Goal: Transaction & Acquisition: Purchase product/service

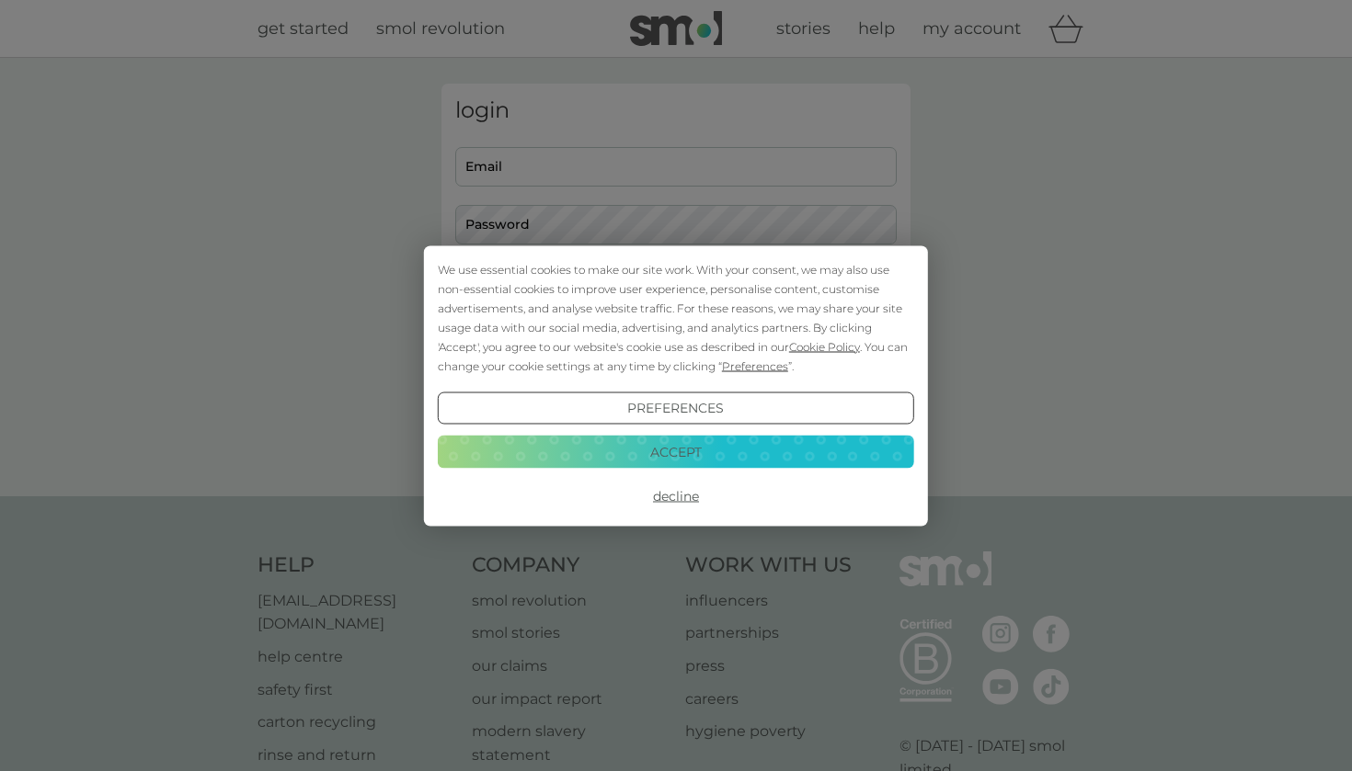
click at [866, 448] on button "Accept" at bounding box center [676, 452] width 476 height 33
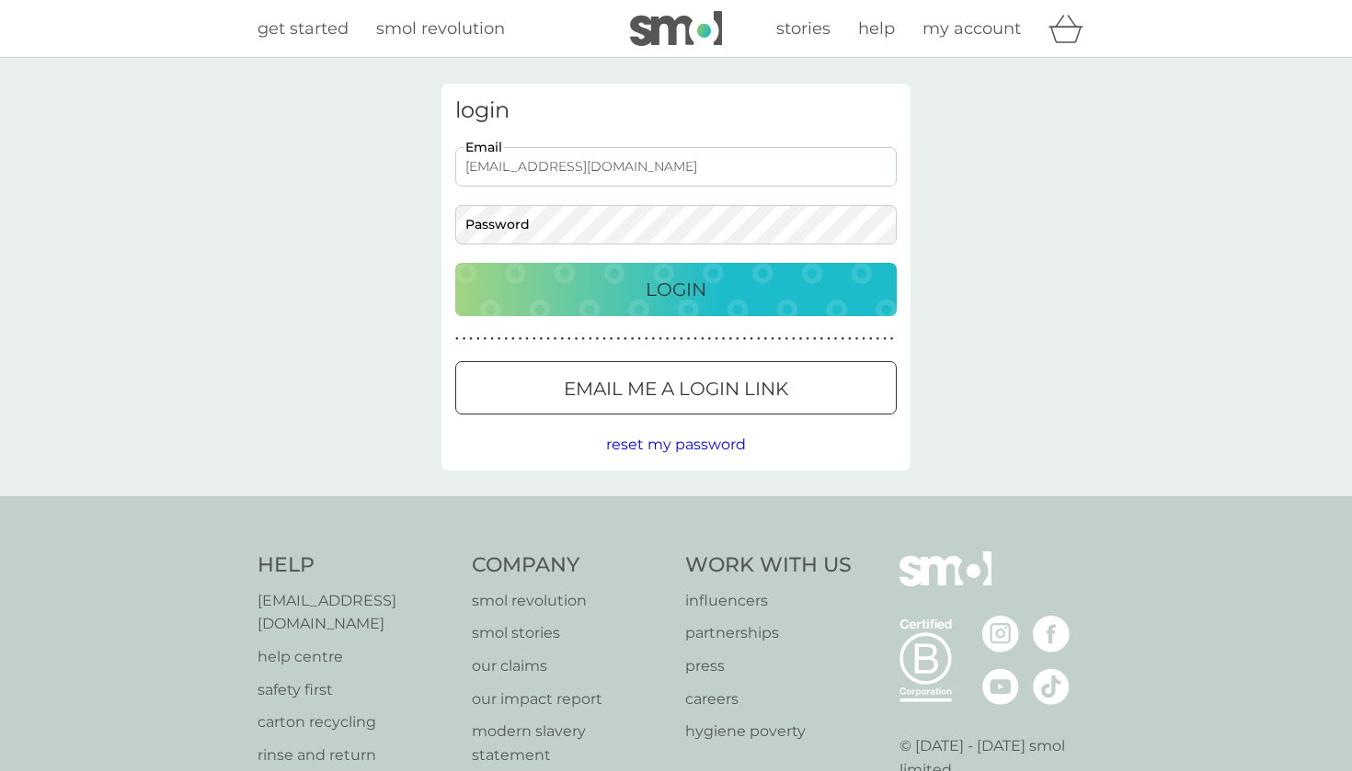
type input "gillian.mcintosh6@gmail.com"
click at [697, 372] on button "Email me a login link" at bounding box center [675, 387] width 441 height 53
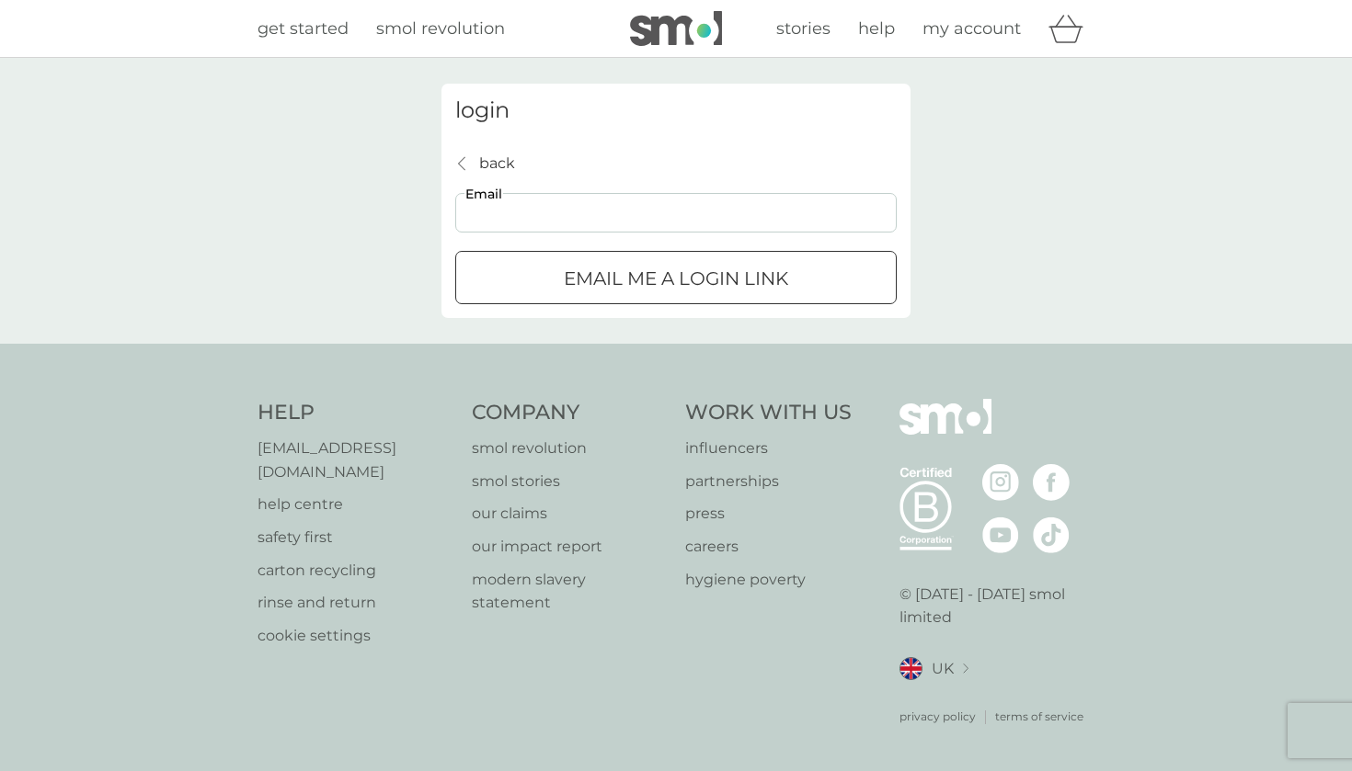
click at [630, 228] on input "Email" at bounding box center [675, 213] width 441 height 40
type input "gillian.mcintosh6@gmail.com"
click at [661, 269] on div "submit" at bounding box center [676, 278] width 66 height 19
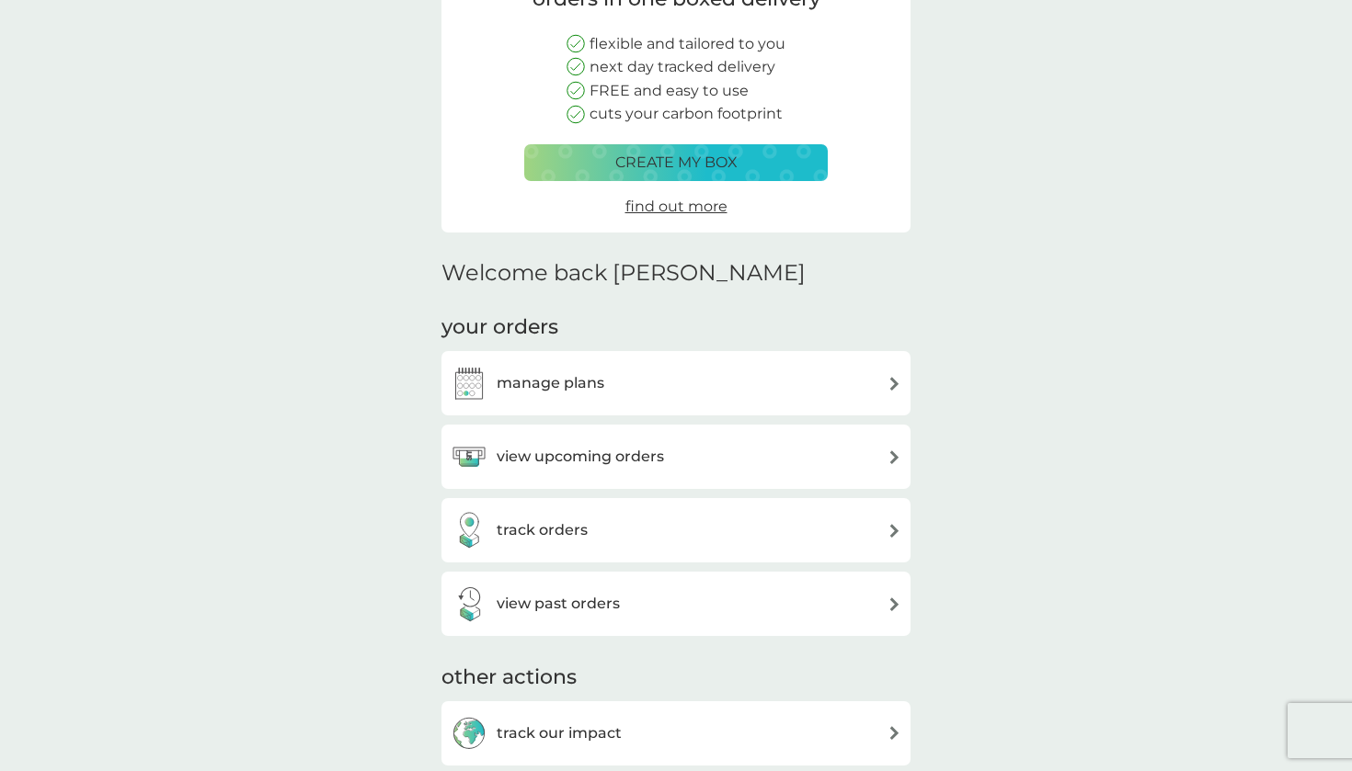
scroll to position [206, 0]
click at [808, 454] on div "view upcoming orders" at bounding box center [676, 456] width 451 height 37
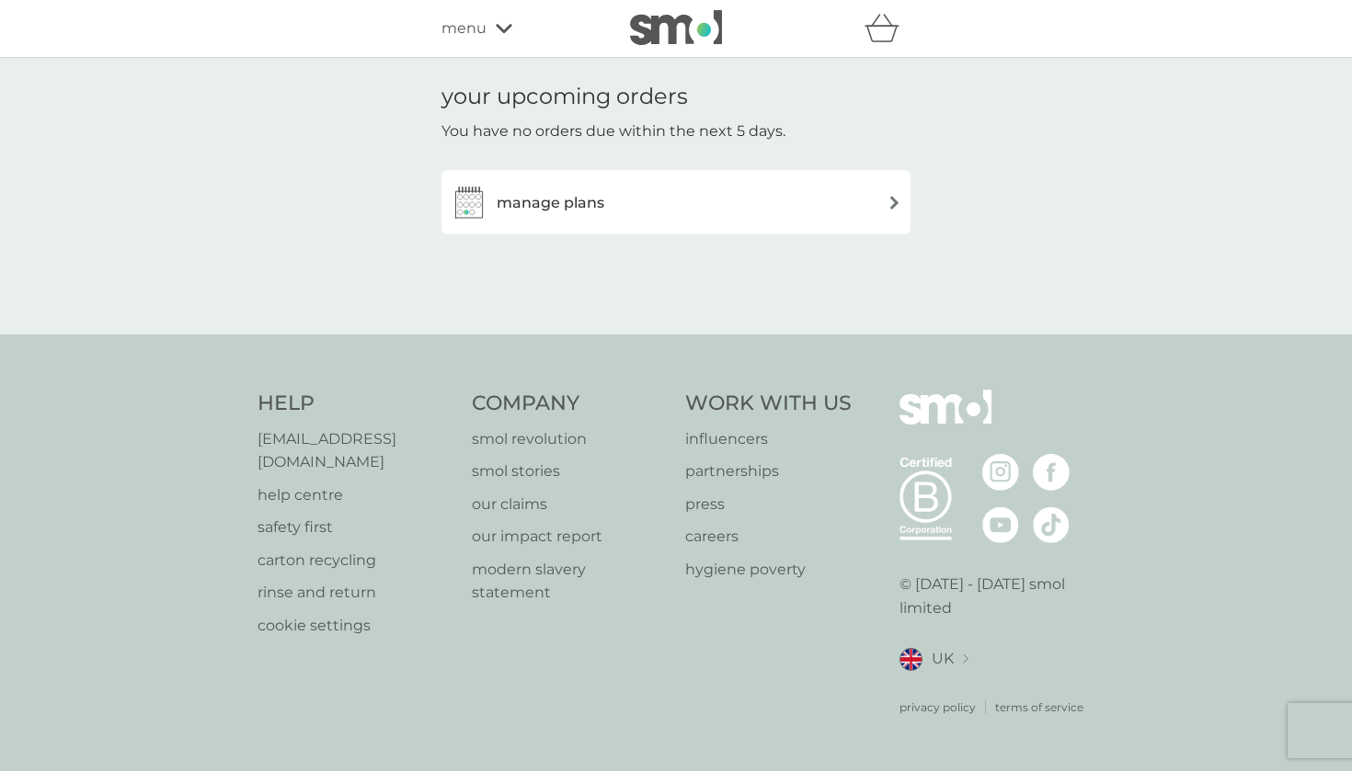
click at [844, 207] on div "manage plans" at bounding box center [676, 202] width 451 height 37
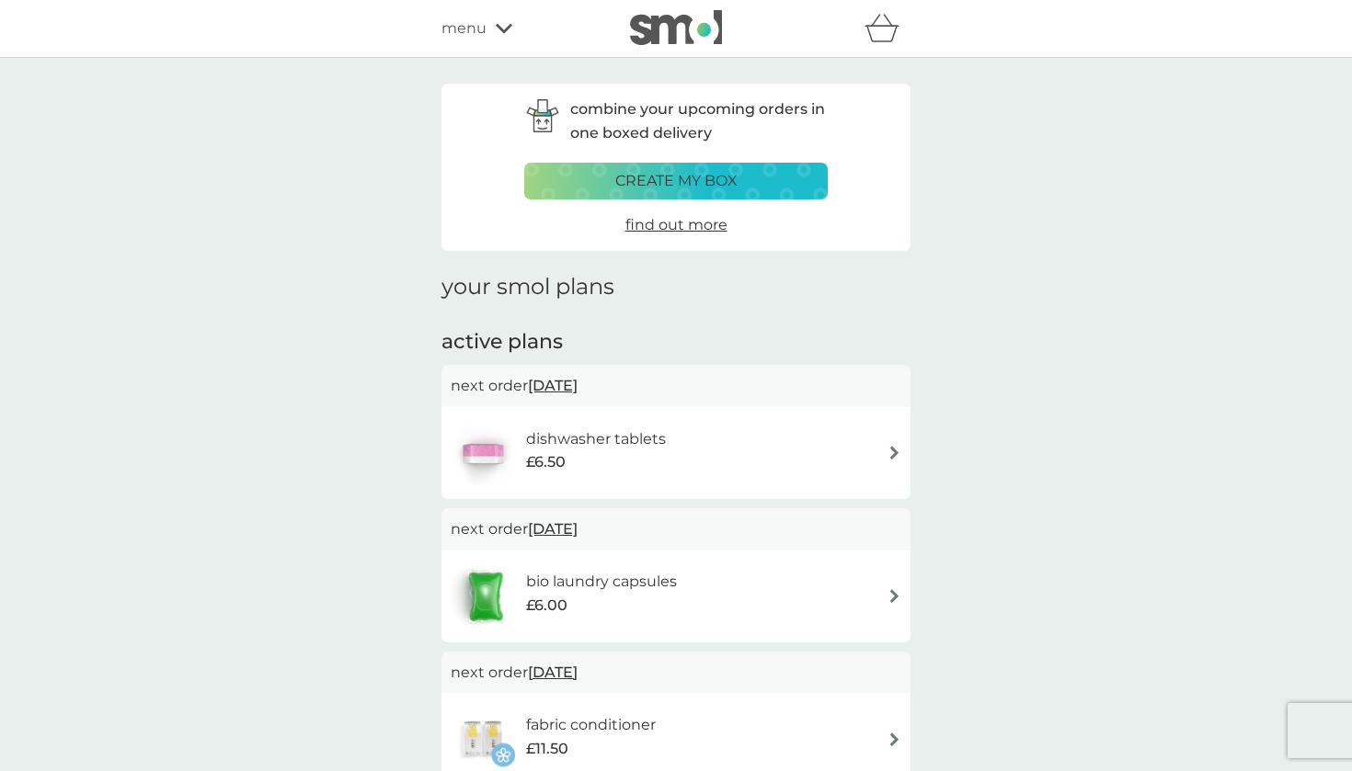
click at [874, 596] on div "bio laundry capsules £6.00" at bounding box center [676, 597] width 451 height 64
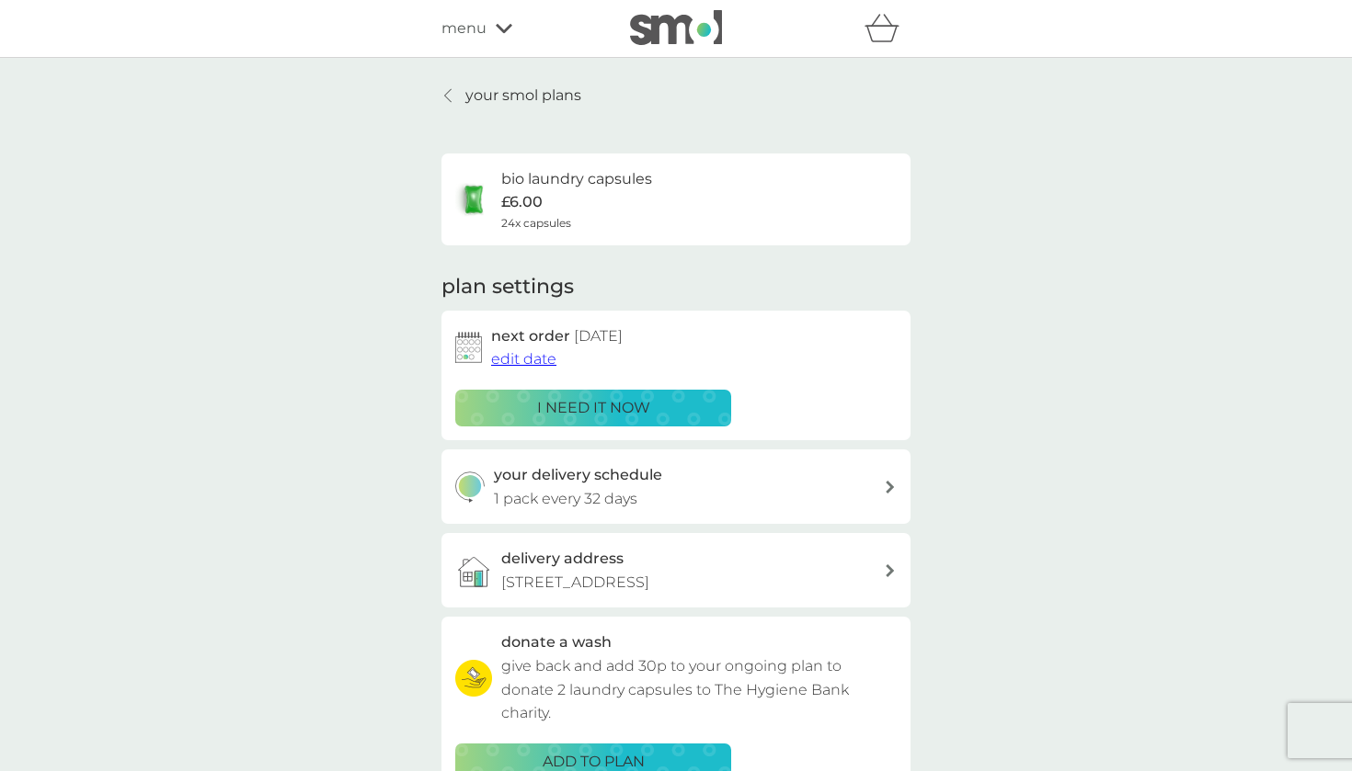
click at [690, 400] on div "i need it now" at bounding box center [593, 408] width 252 height 24
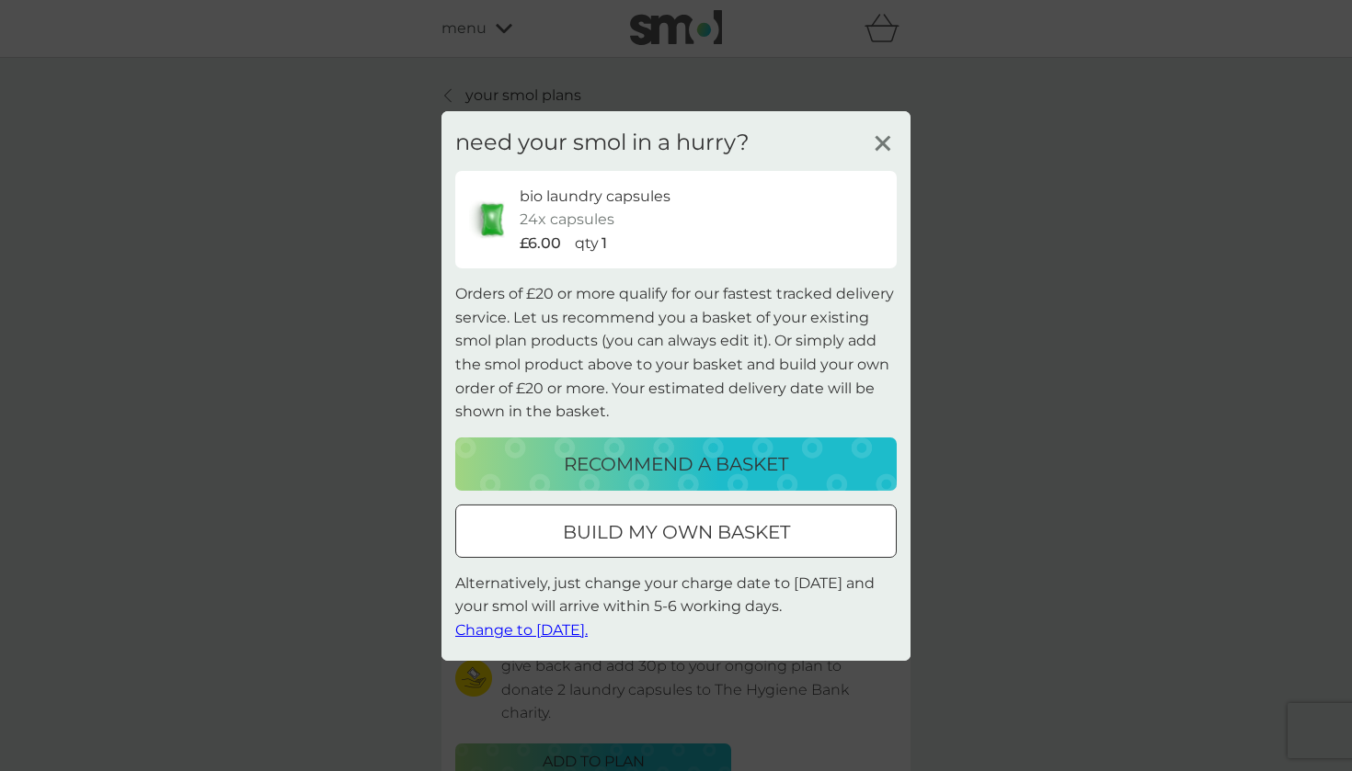
click at [737, 467] on p "recommend a basket" at bounding box center [676, 464] width 224 height 29
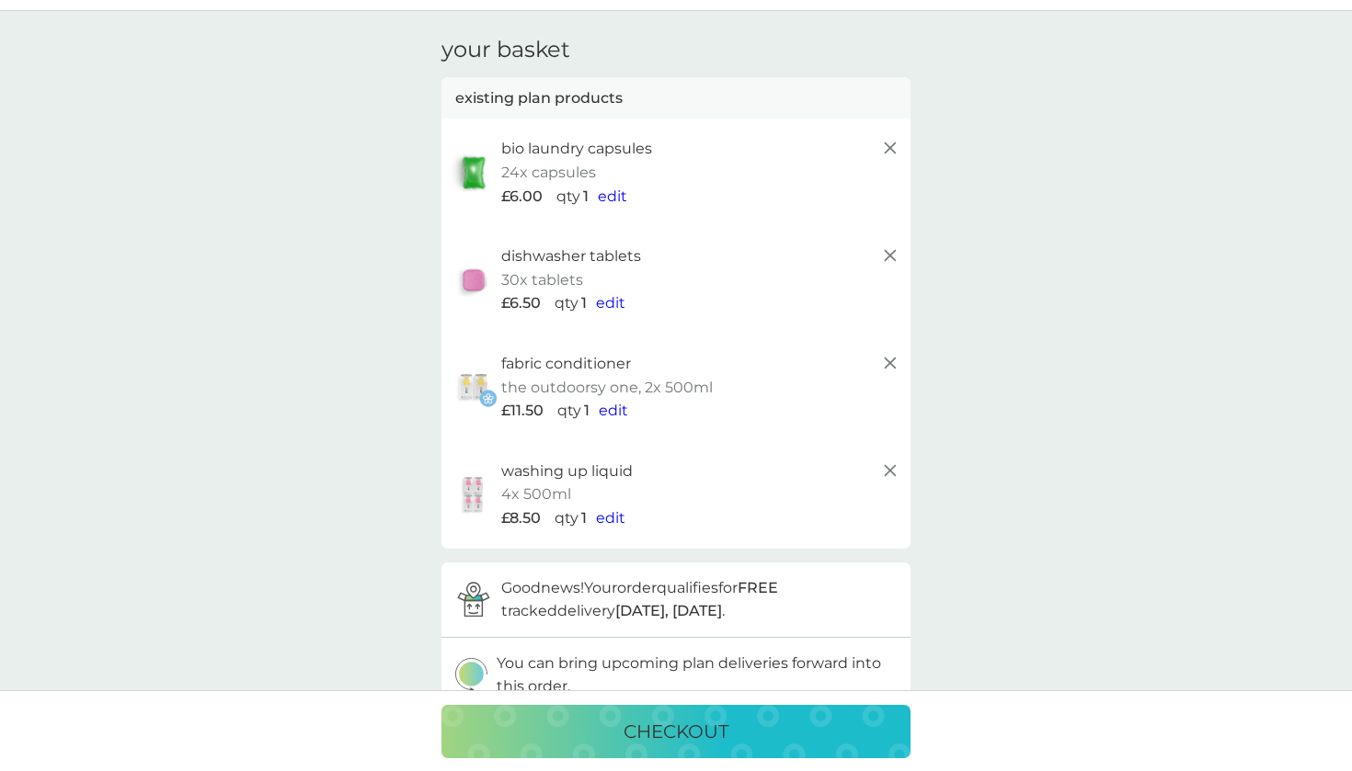
scroll to position [53, 0]
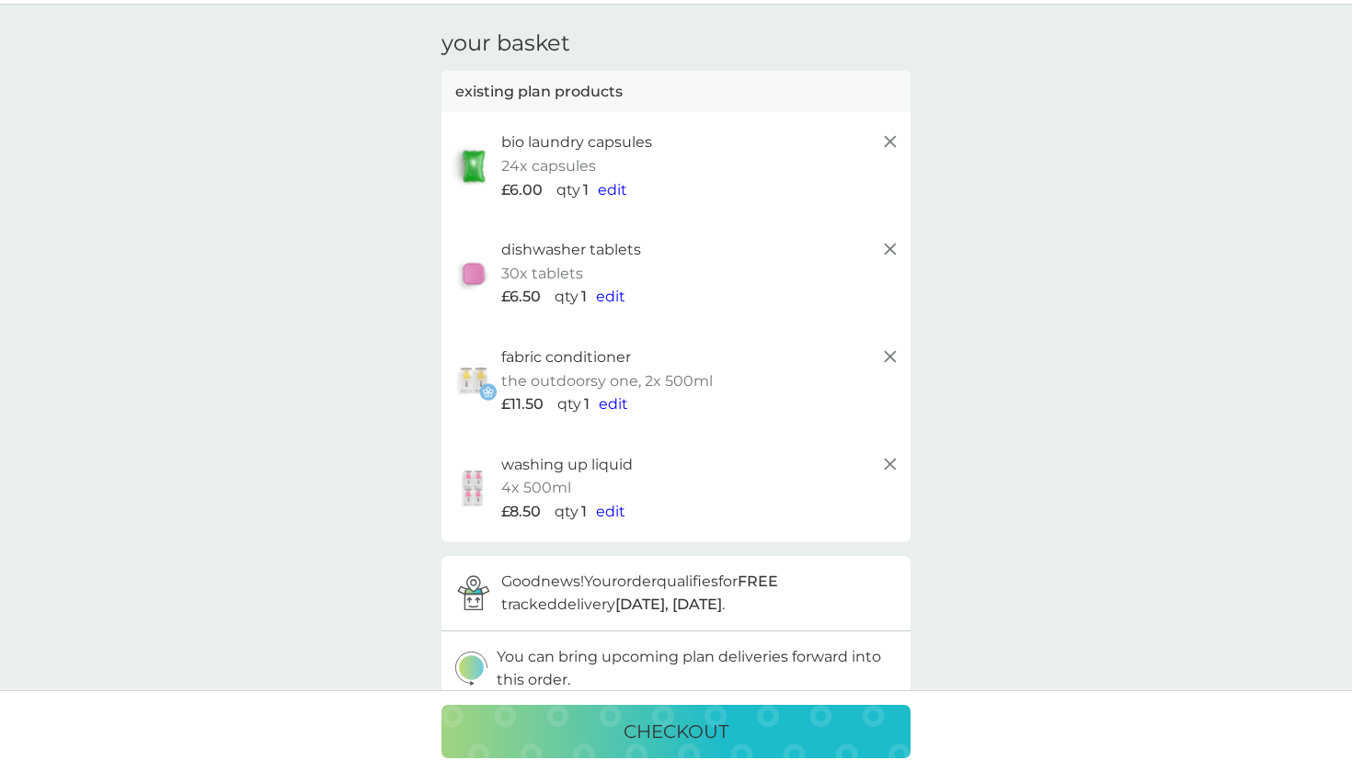
click at [888, 351] on line at bounding box center [890, 356] width 11 height 11
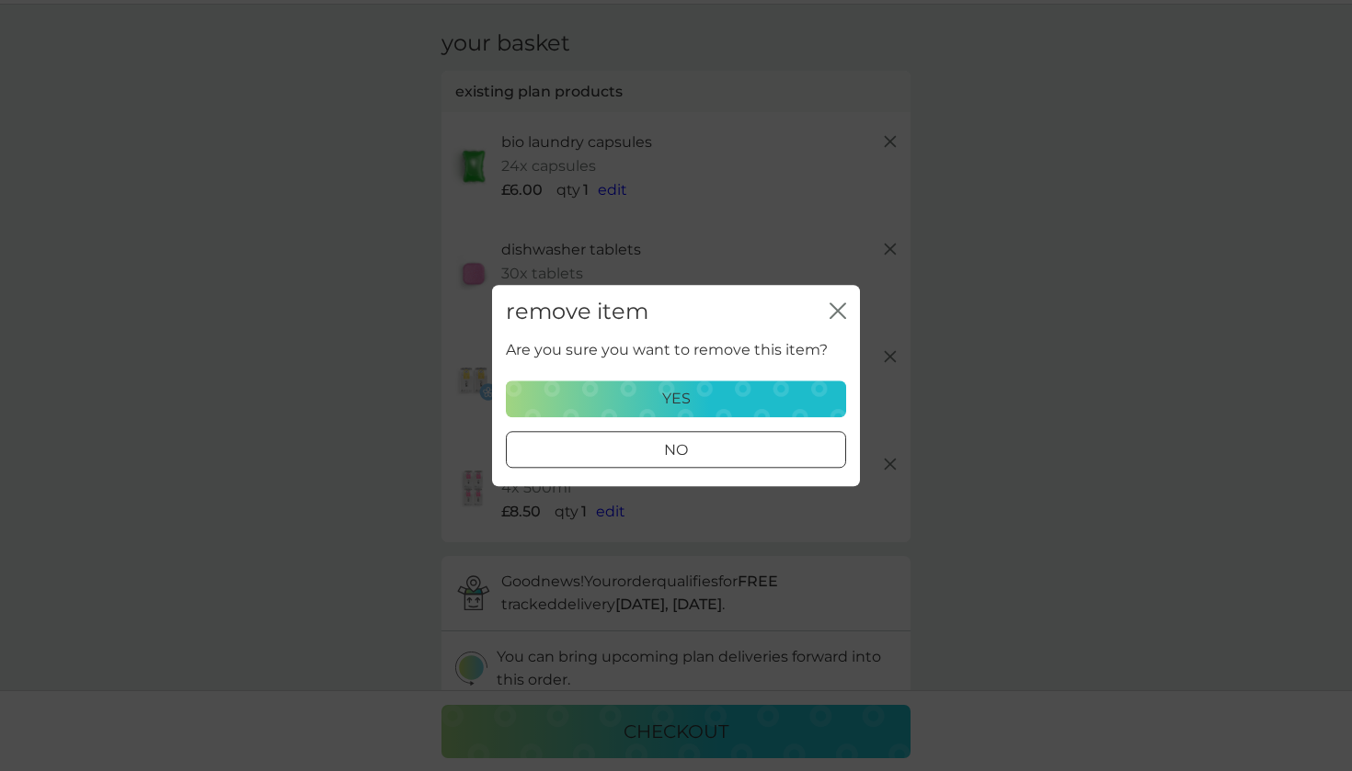
click at [796, 391] on div "yes" at bounding box center [676, 399] width 316 height 24
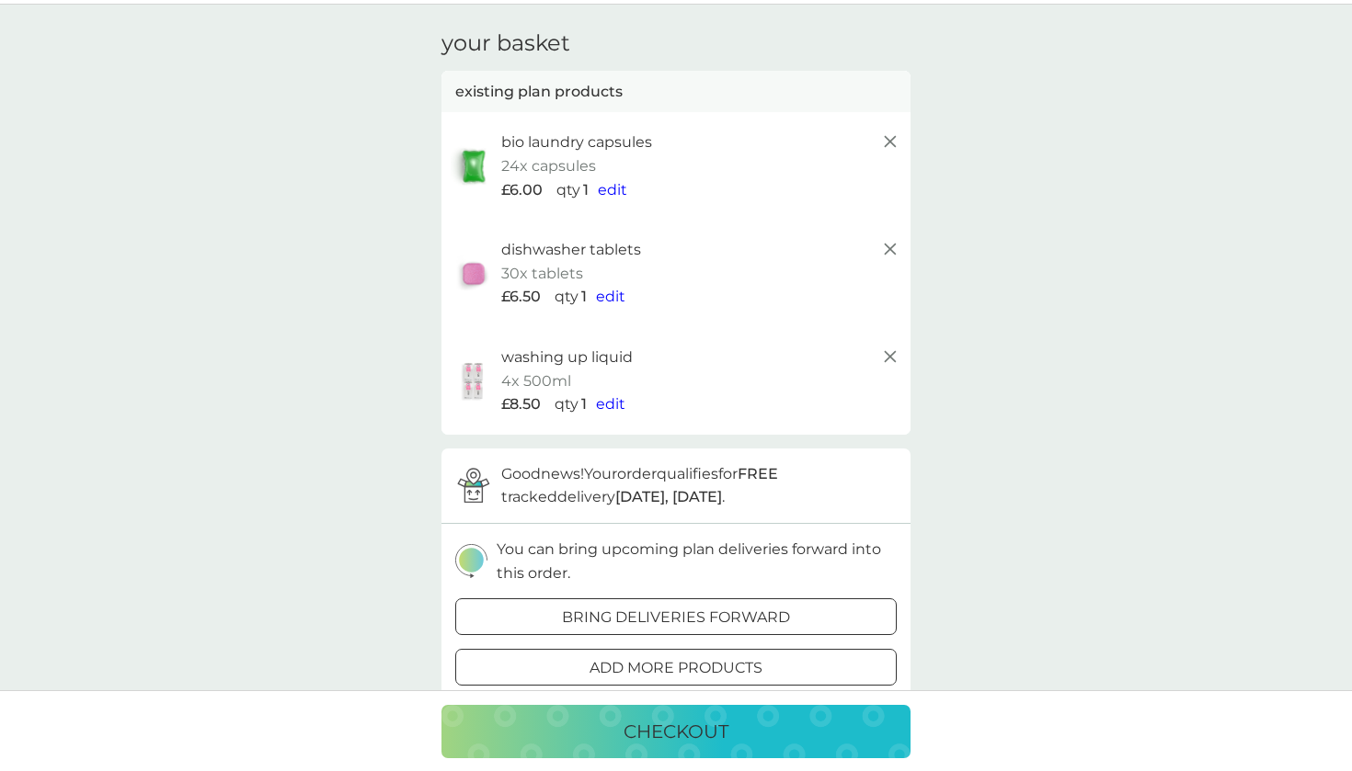
click at [771, 722] on div "checkout" at bounding box center [676, 731] width 432 height 29
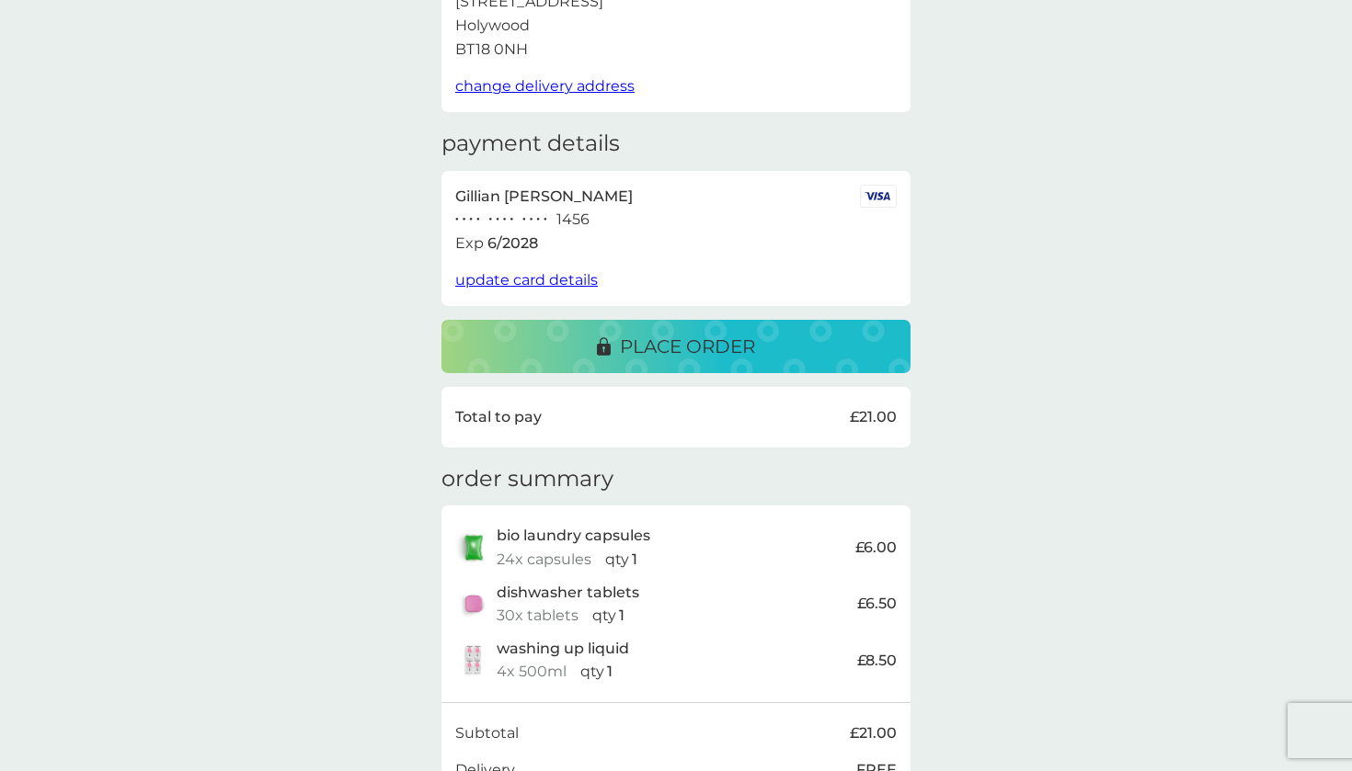
scroll to position [168, 0]
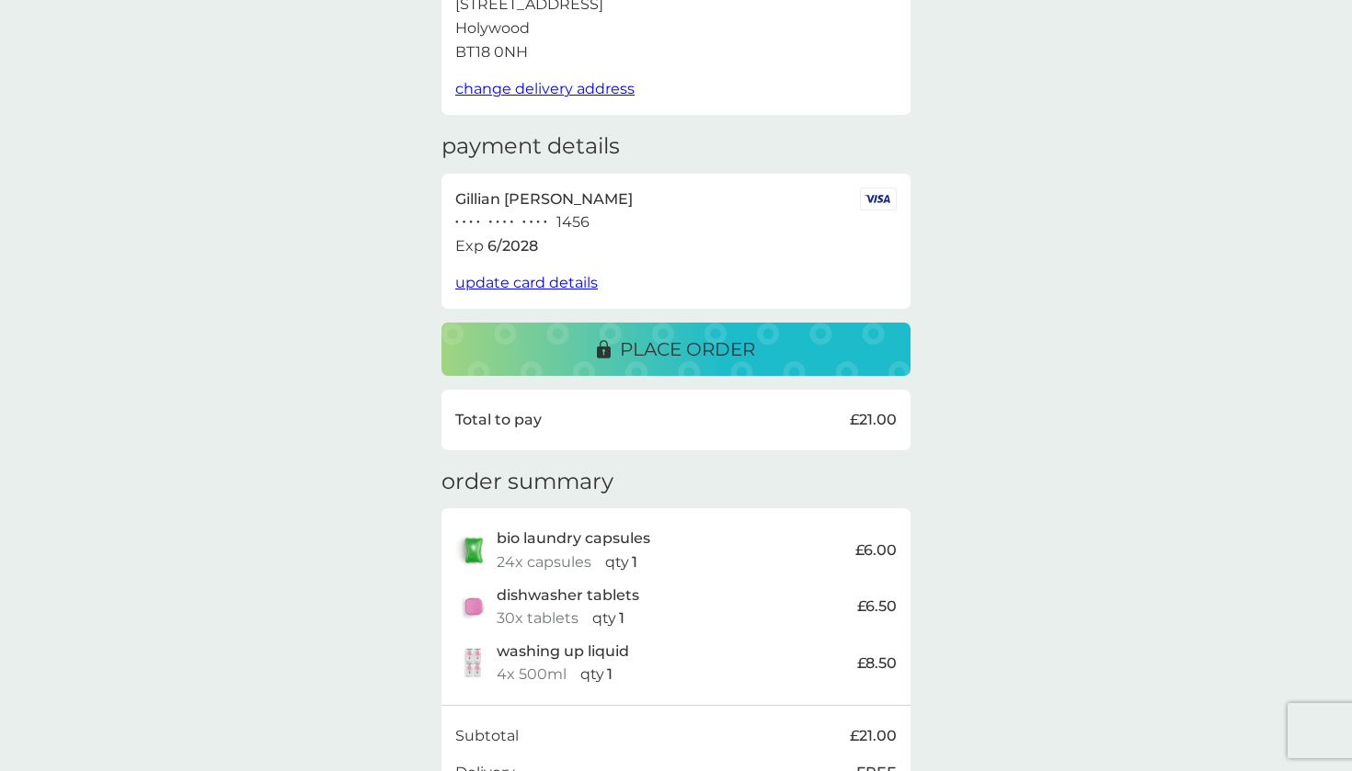
click at [732, 337] on p "place order" at bounding box center [687, 349] width 135 height 29
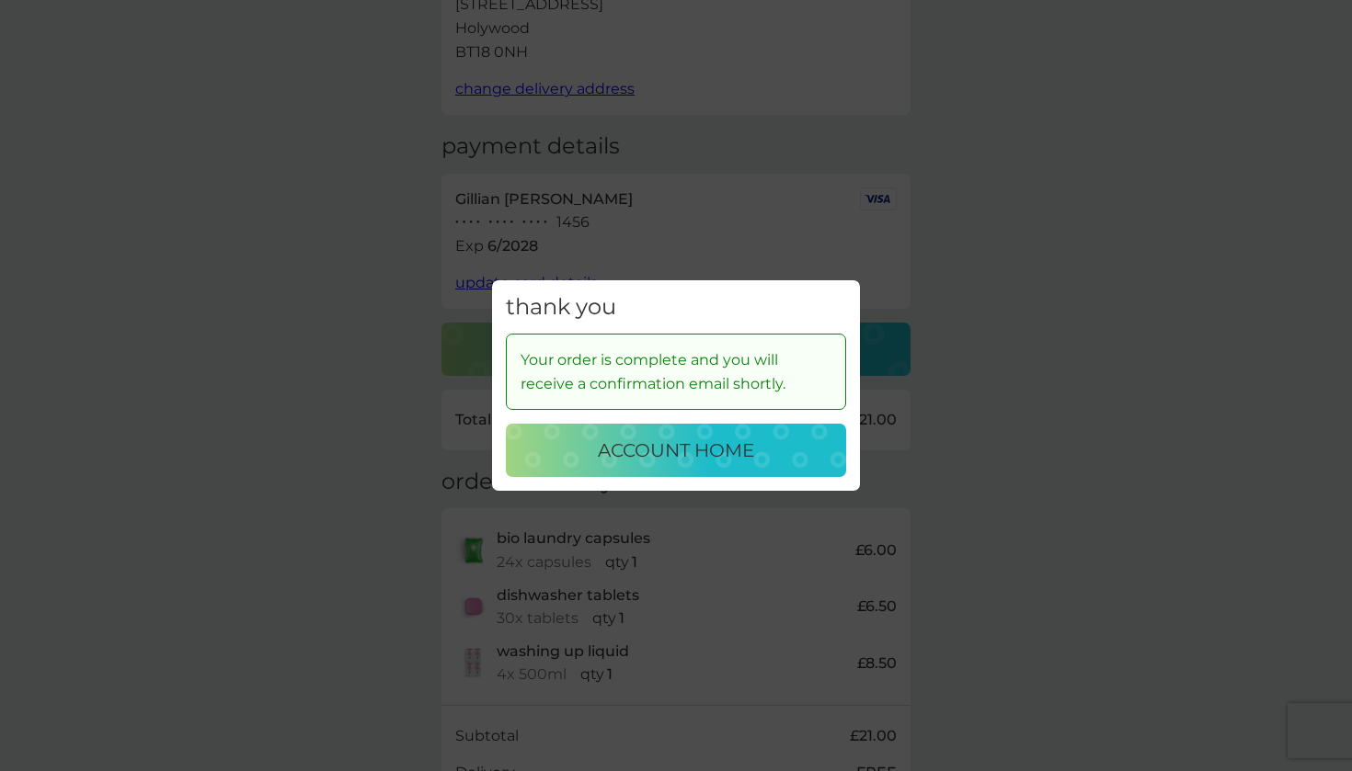
click at [717, 456] on p "account home" at bounding box center [676, 450] width 156 height 29
